Goal: Task Accomplishment & Management: Manage account settings

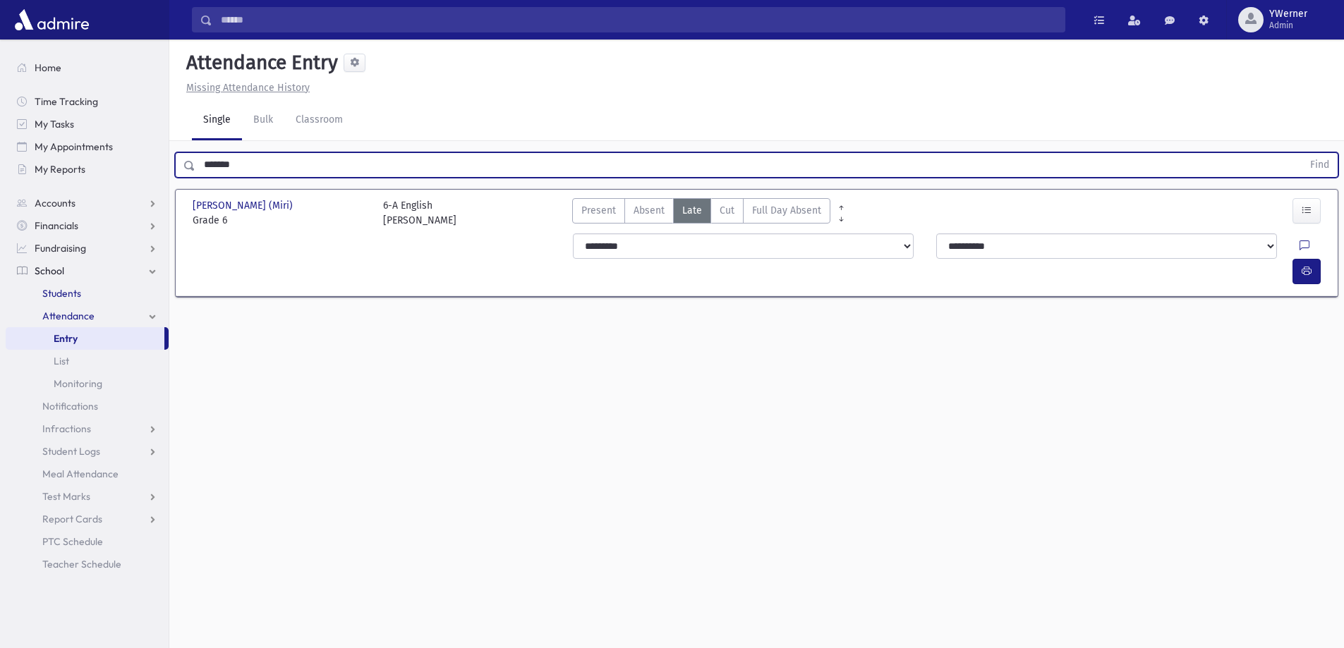
click at [64, 295] on span "Students" at bounding box center [61, 293] width 39 height 13
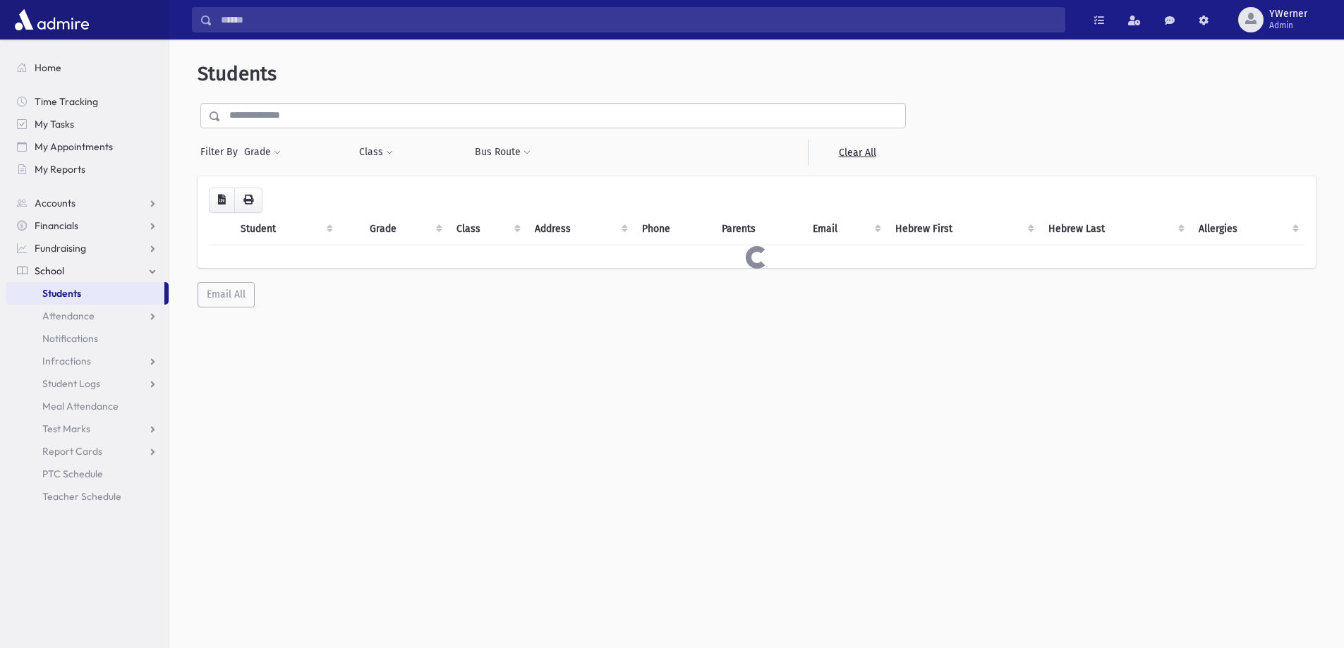
select select
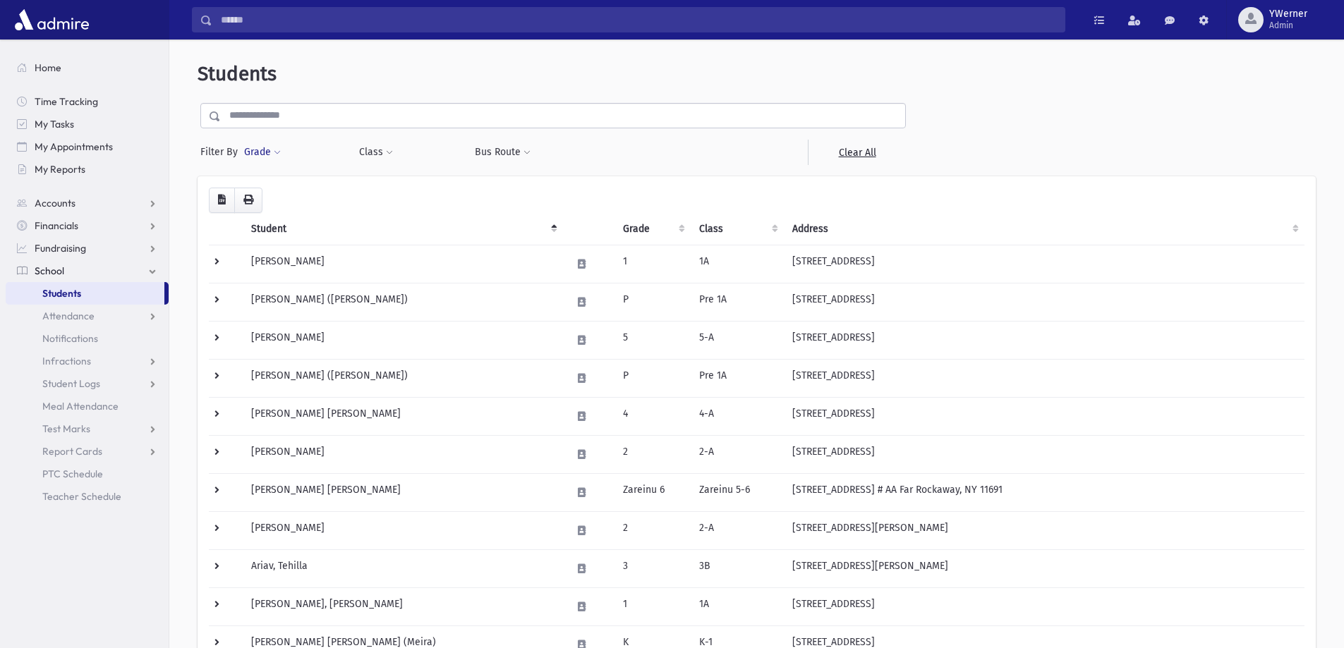
click at [272, 153] on button "Grade" at bounding box center [262, 152] width 38 height 25
click at [279, 184] on ul at bounding box center [325, 191] width 147 height 21
type input "*"
select select "**"
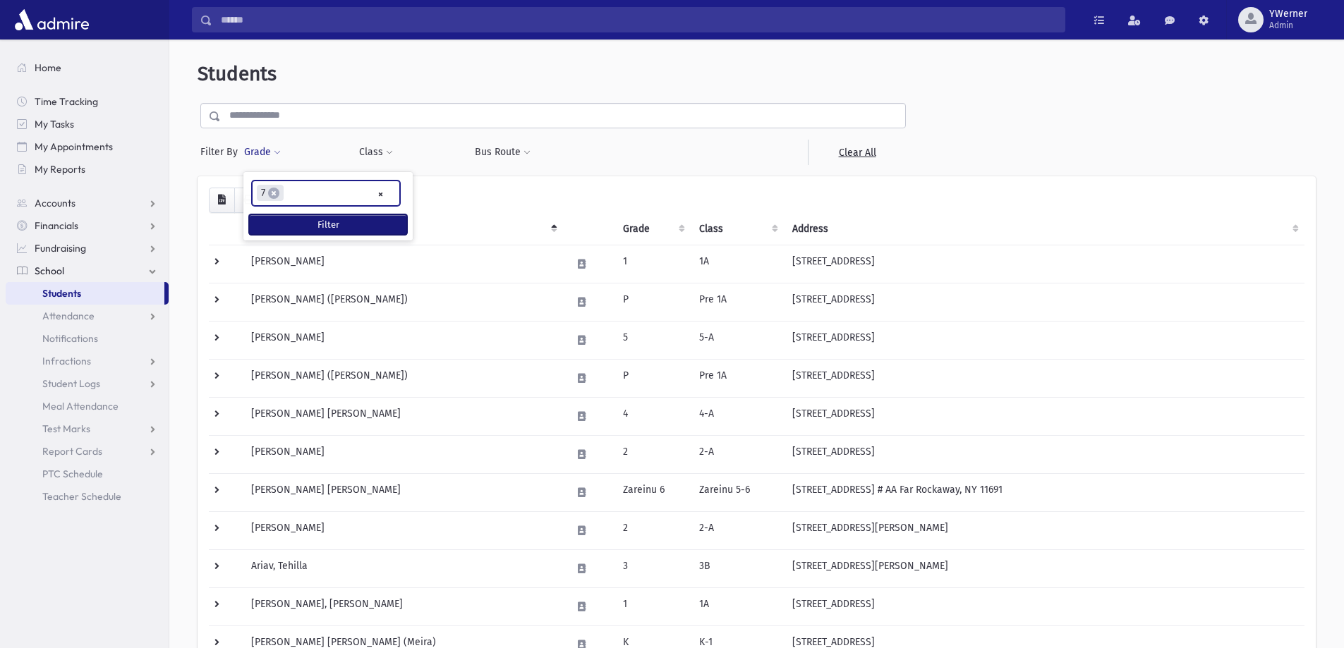
click at [288, 226] on button "Filter" at bounding box center [328, 224] width 158 height 20
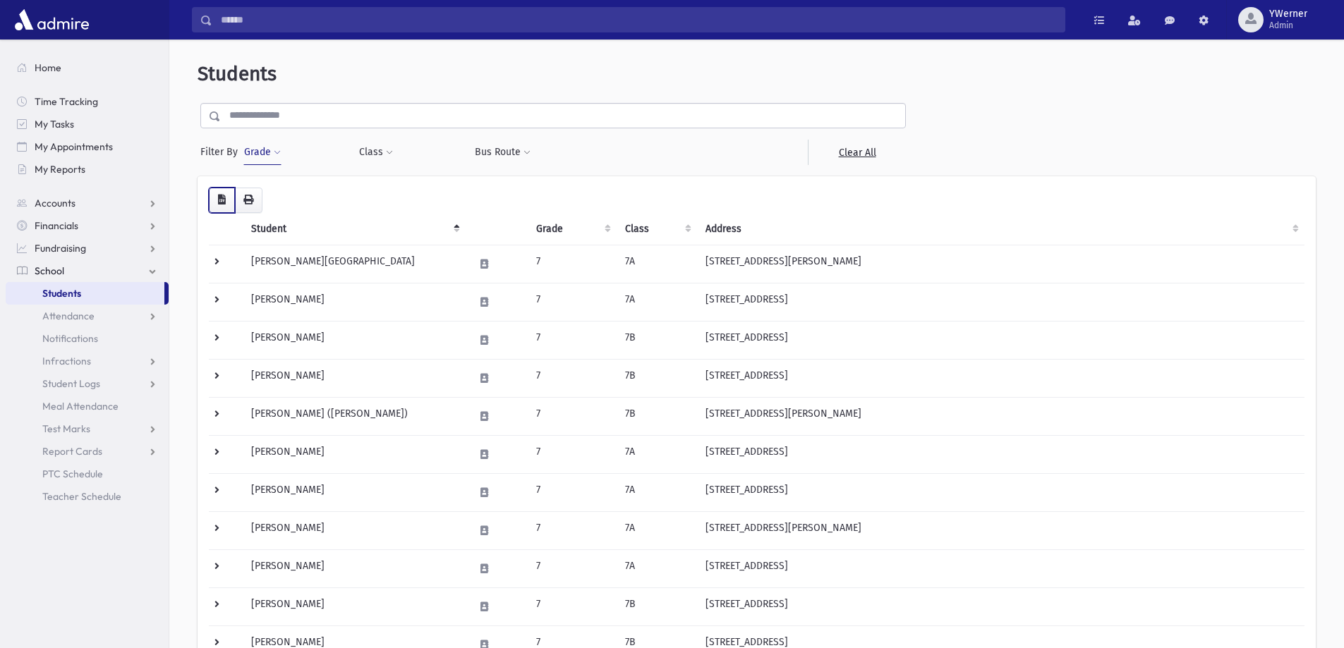
click at [224, 197] on icon "button" at bounding box center [222, 200] width 8 height 10
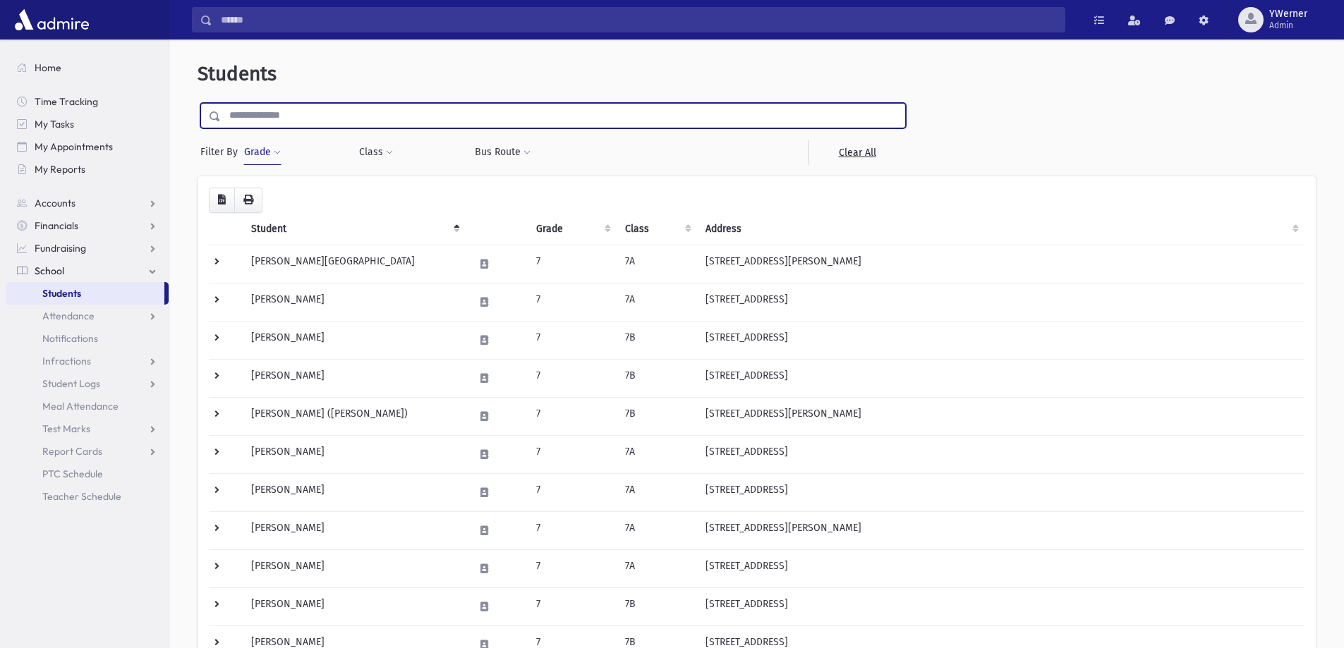
click at [661, 109] on input "text" at bounding box center [563, 115] width 684 height 25
click at [257, 150] on button "Grade" at bounding box center [262, 152] width 38 height 25
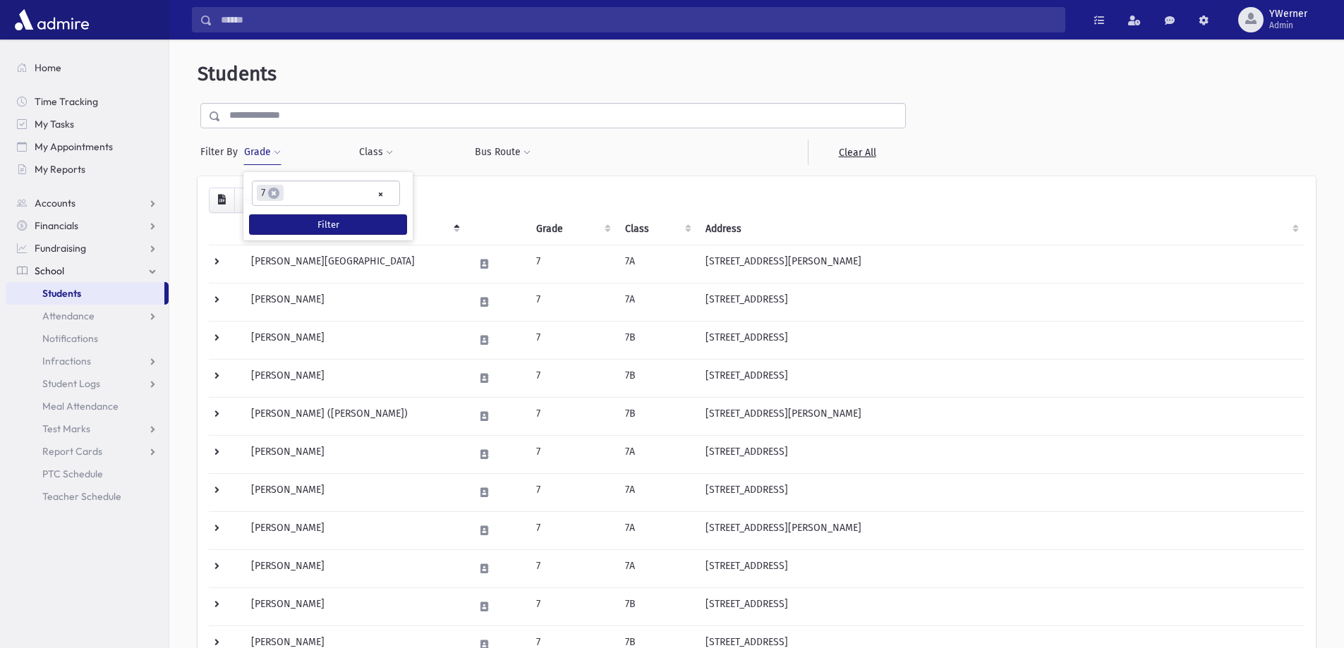
select select
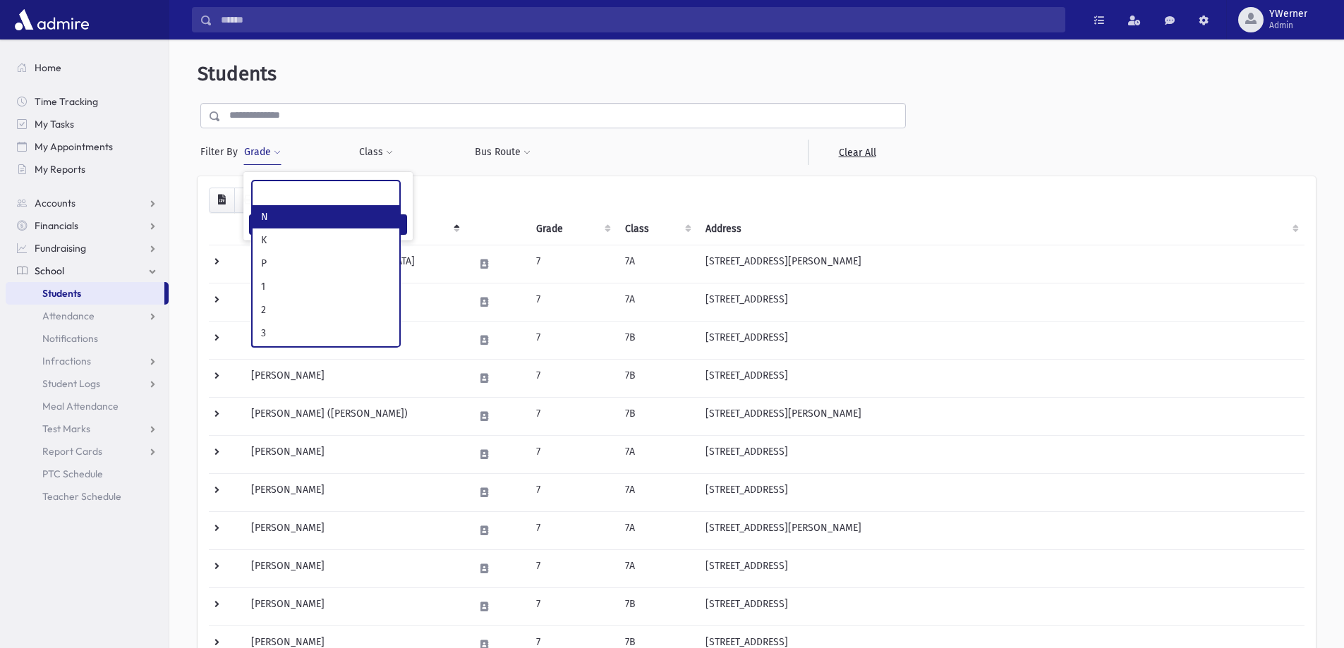
scroll to position [152, 0]
click at [355, 193] on ul at bounding box center [325, 191] width 147 height 21
type input "*"
select select "**"
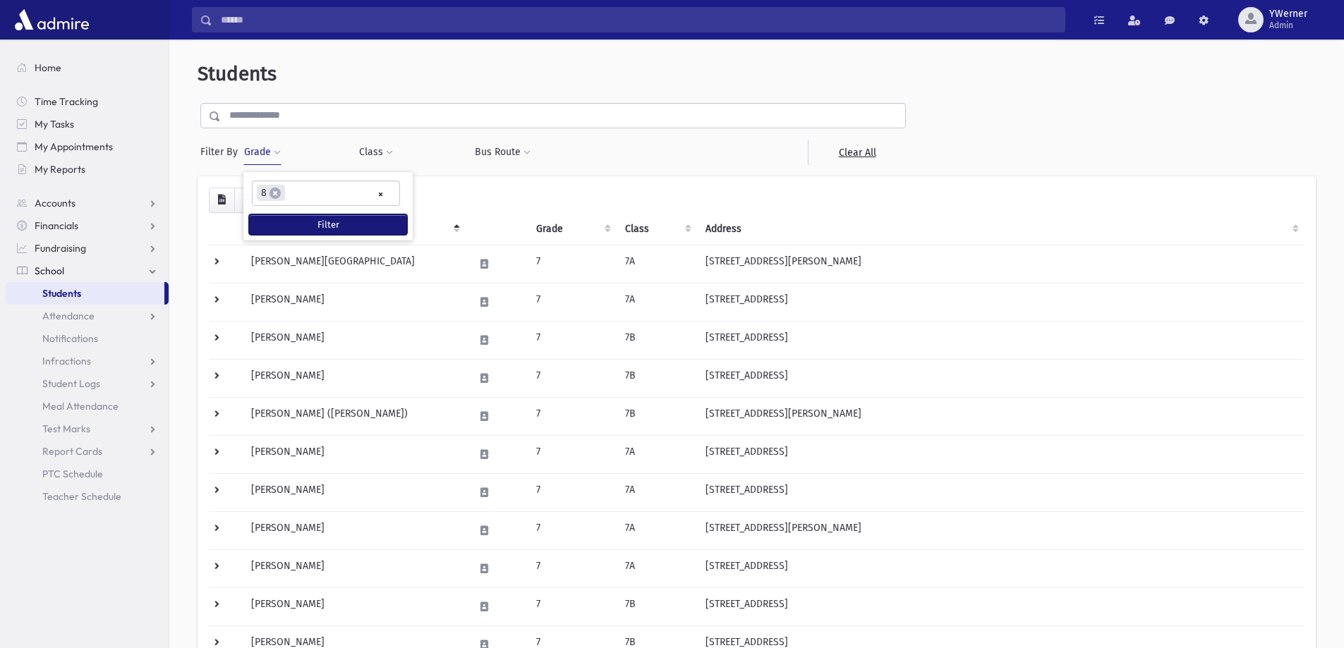
click at [338, 224] on button "Filter" at bounding box center [328, 224] width 158 height 20
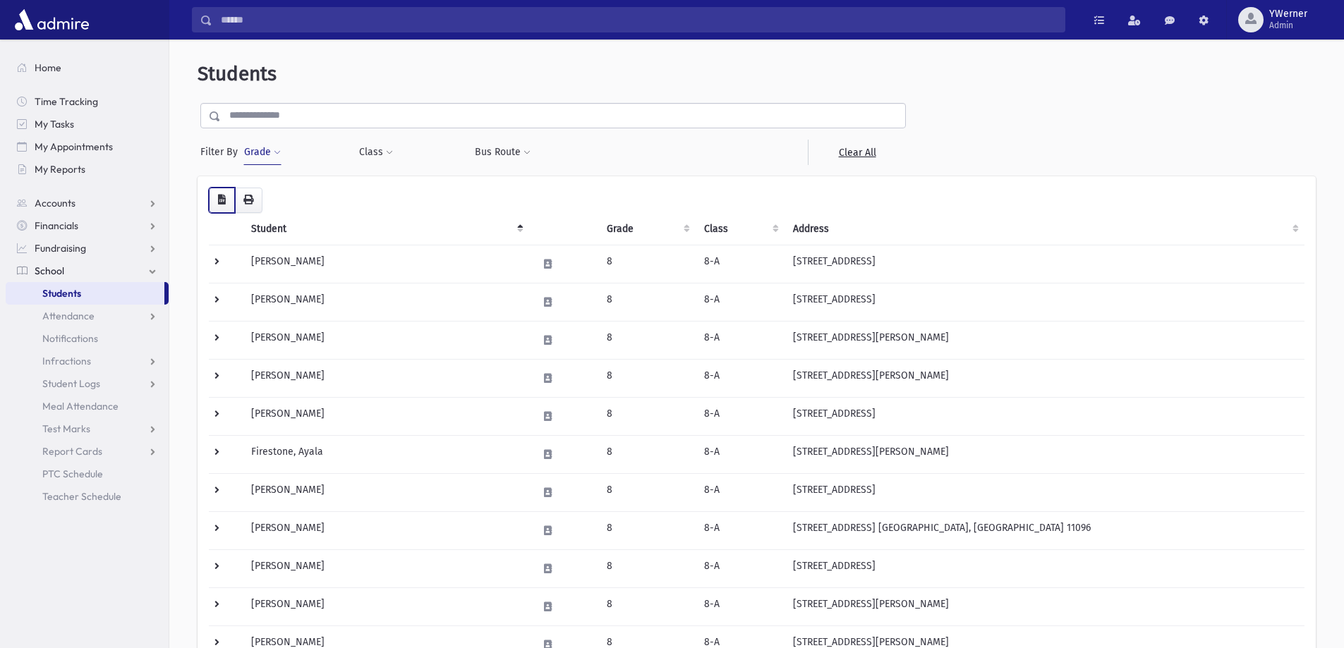
click at [219, 195] on icon "button" at bounding box center [222, 200] width 8 height 10
click at [583, 74] on header "Students" at bounding box center [756, 74] width 1118 height 24
